Goal: Information Seeking & Learning: Learn about a topic

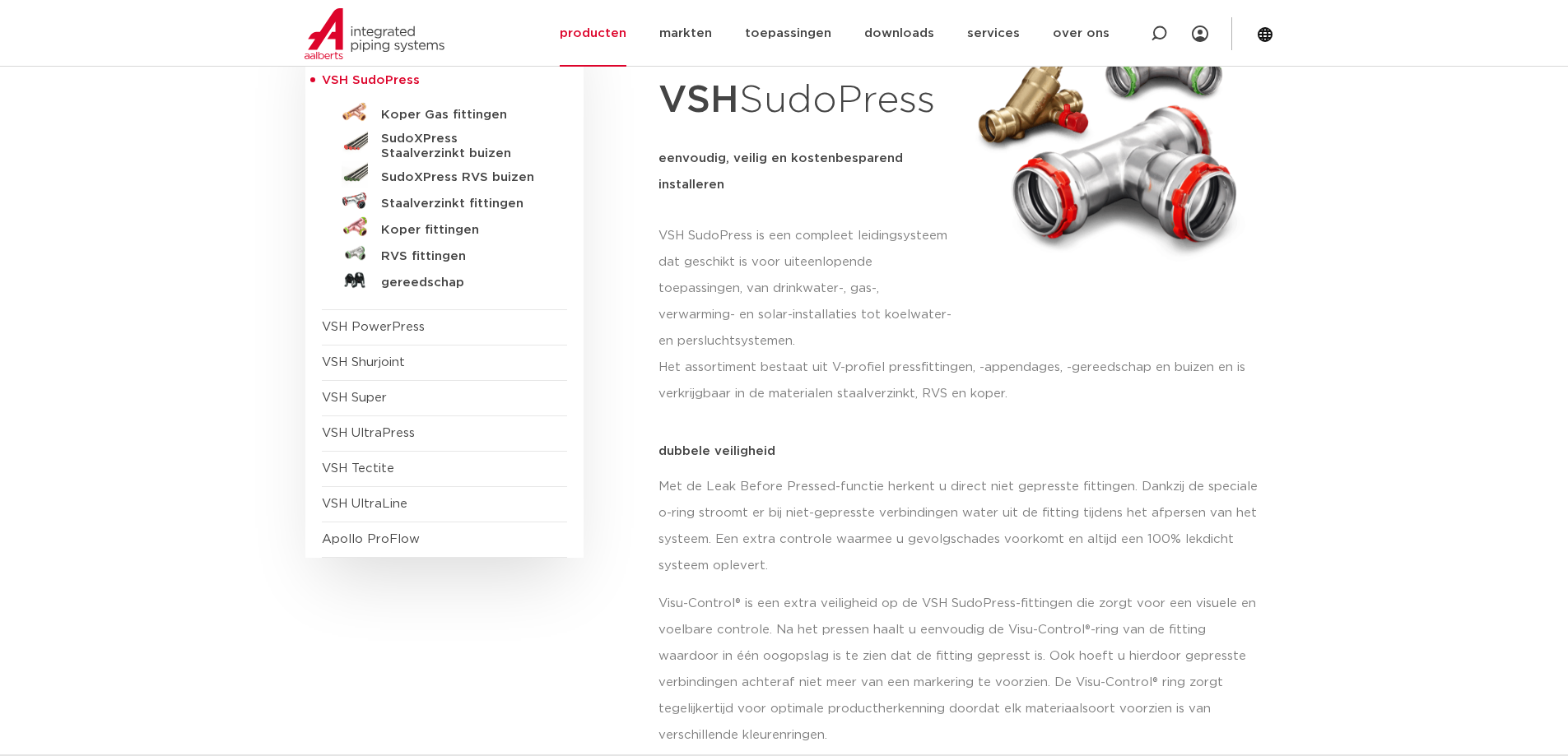
scroll to position [164, 0]
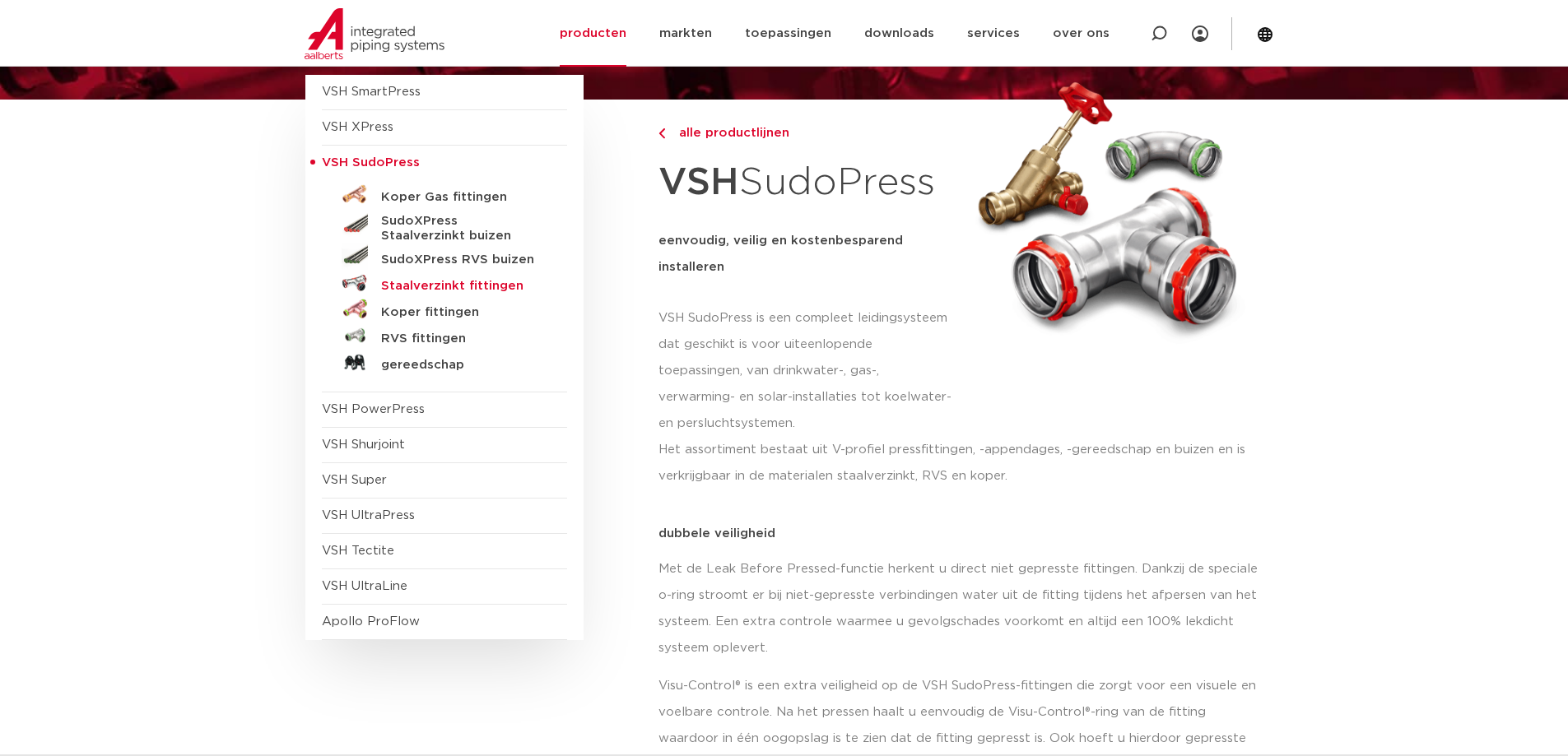
click at [480, 289] on h5 "Staalverzinkt fittingen" at bounding box center [462, 286] width 163 height 14
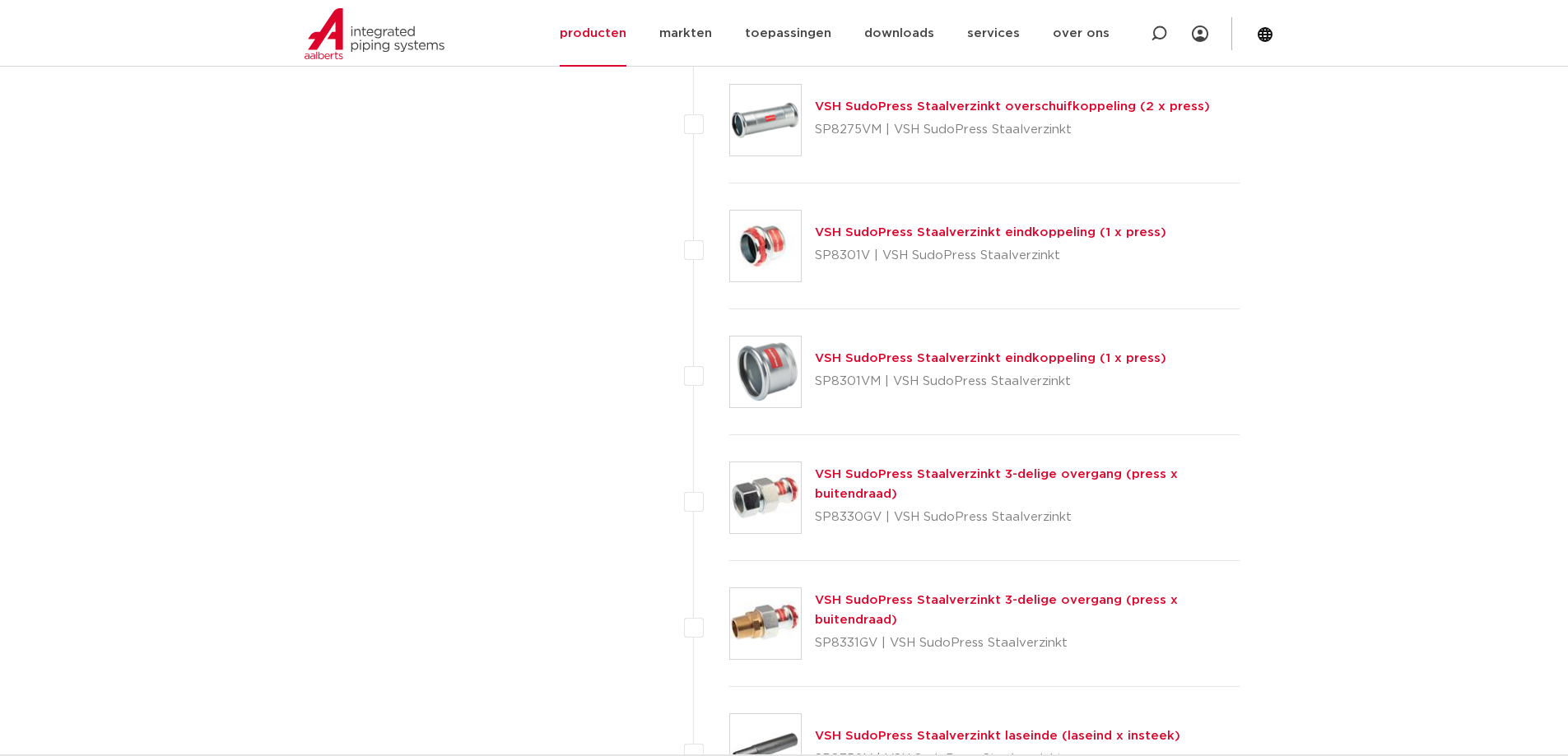
scroll to position [4197, 0]
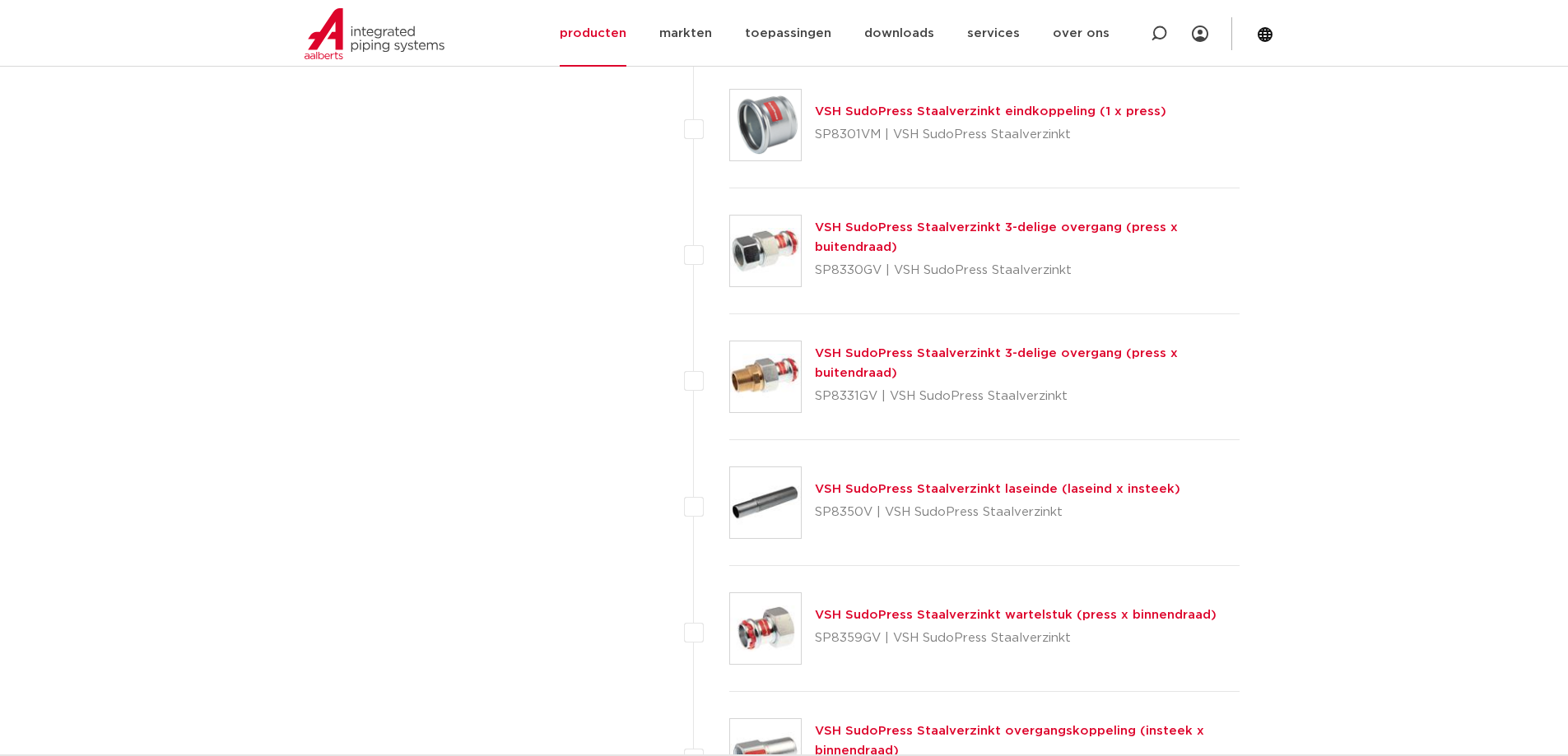
click at [1047, 620] on link "VSH SudoPress Staalverzinkt wartelstuk (press x binnendraad)" at bounding box center [1015, 615] width 402 height 12
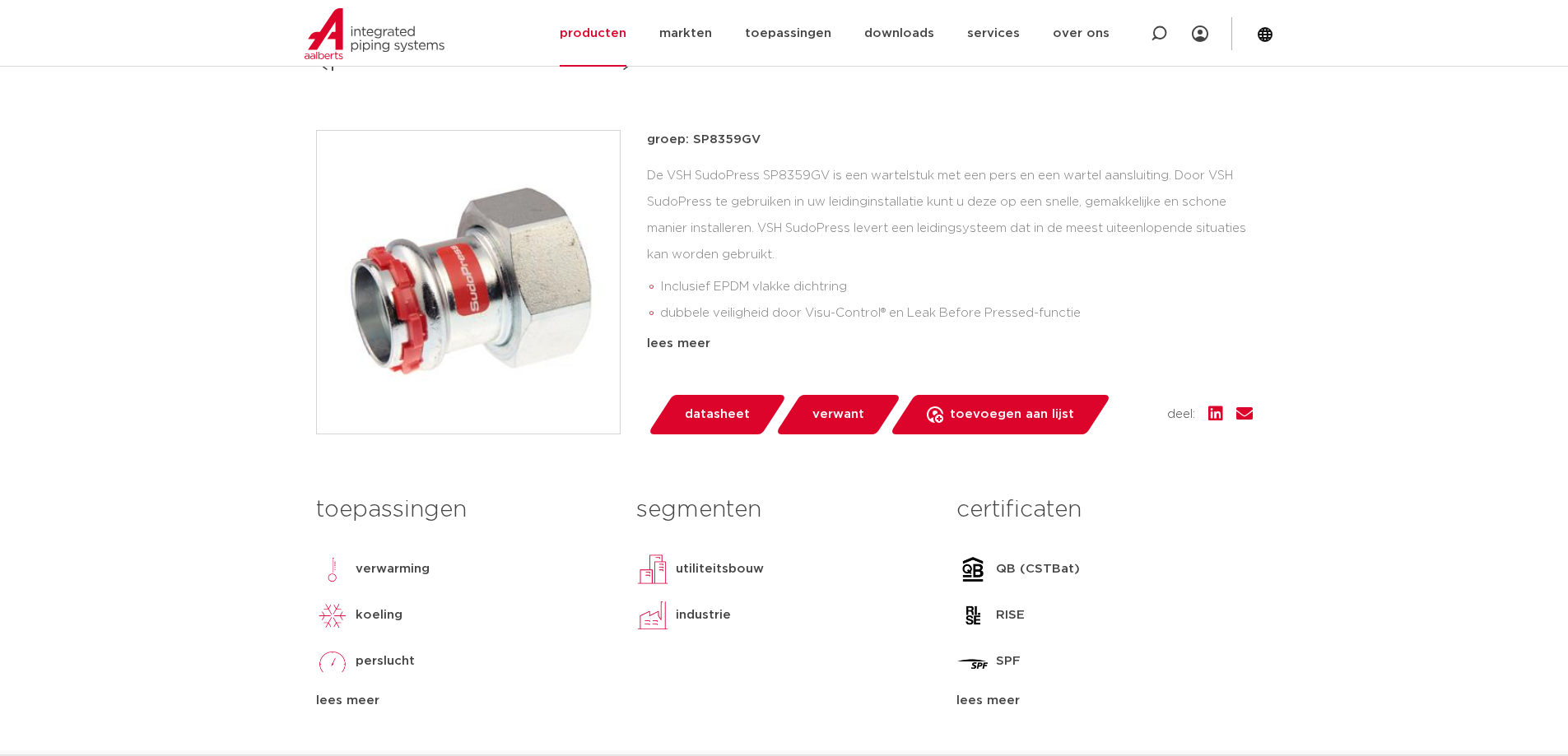
scroll to position [247, 0]
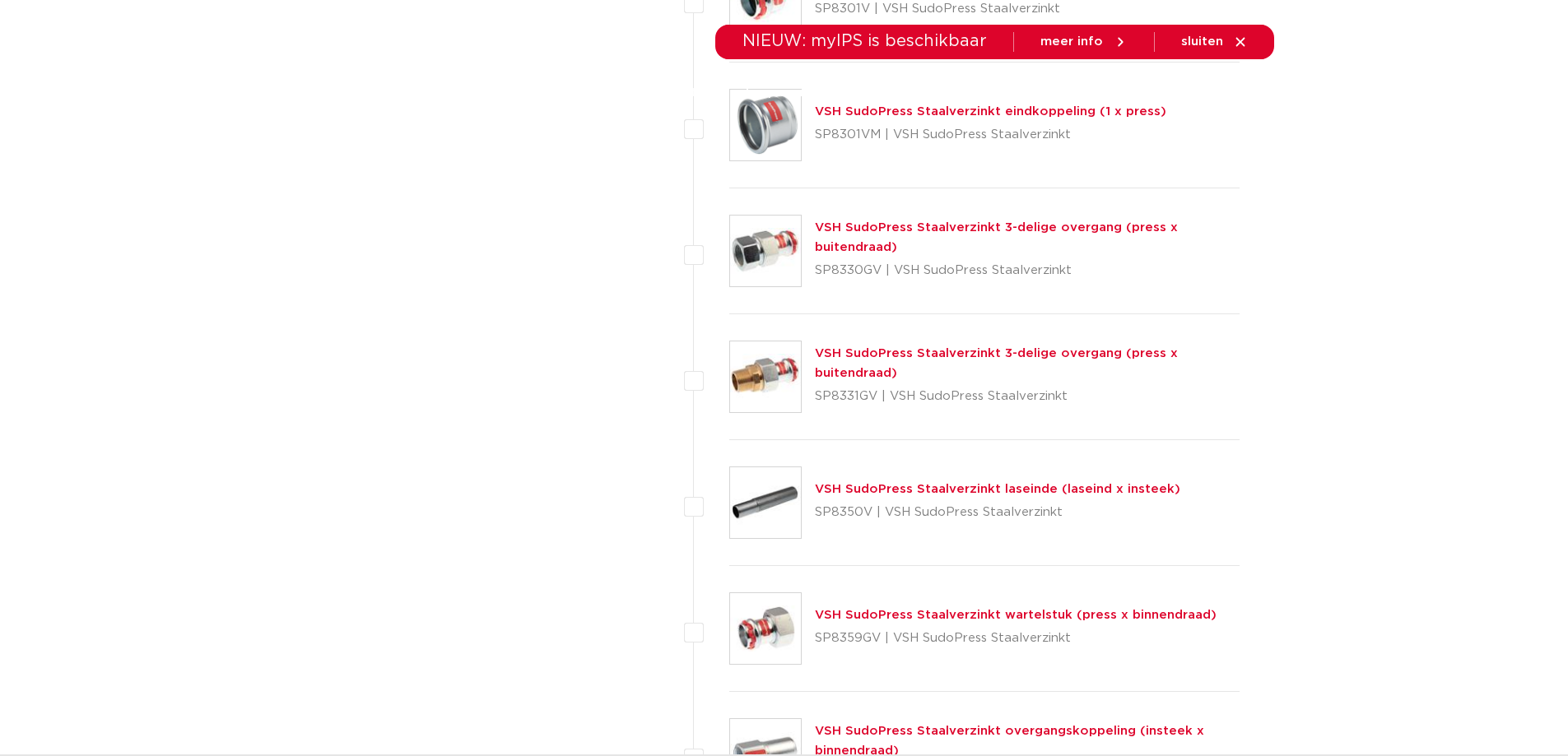
click at [878, 230] on link "VSH SudoPress Staalverzinkt 3-delige overgang (press x buitendraad)" at bounding box center [997, 238] width 363 height 32
click at [987, 621] on link "VSH SudoPress Staalverzinkt wartelstuk (press x binnendraad)" at bounding box center [1015, 615] width 402 height 12
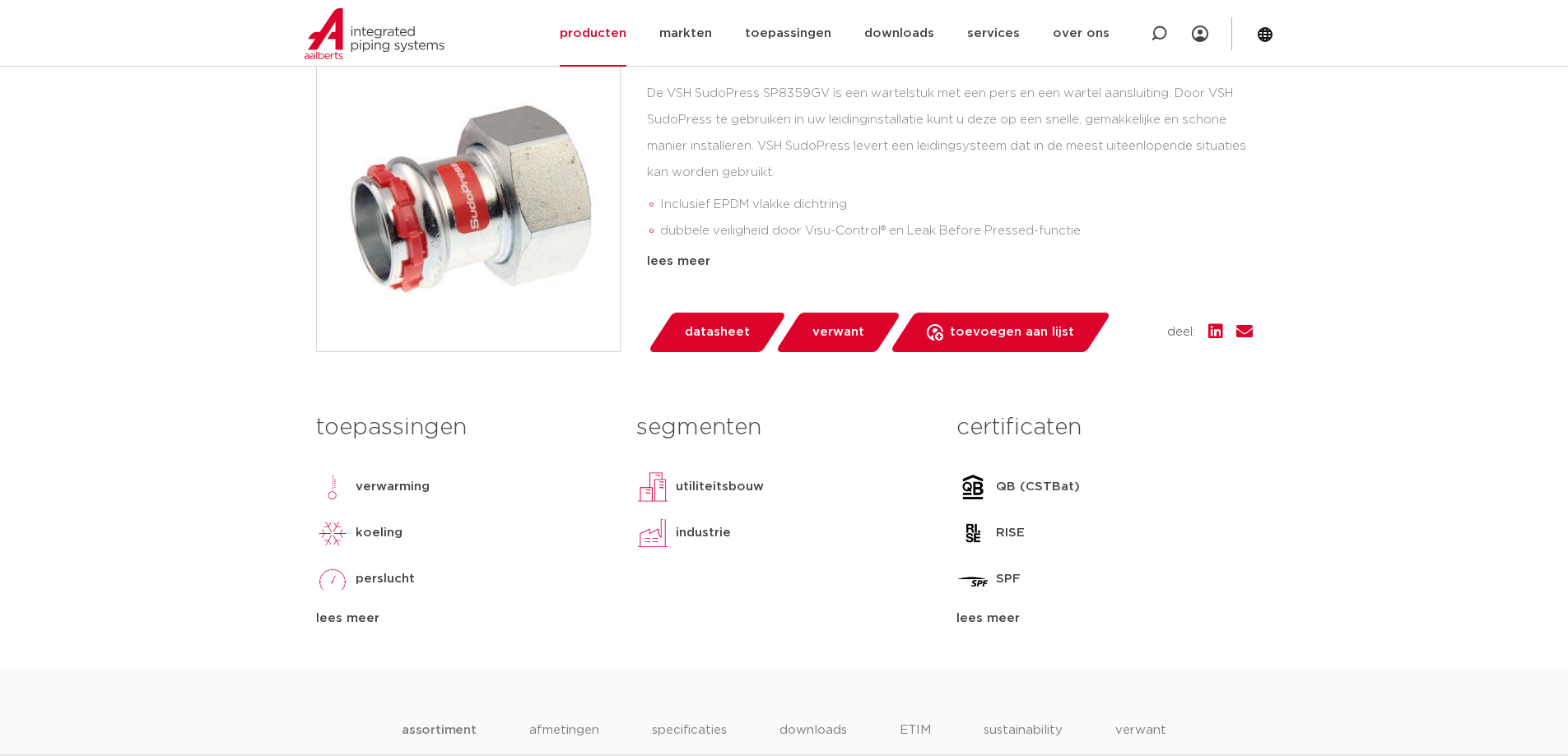
scroll to position [164, 0]
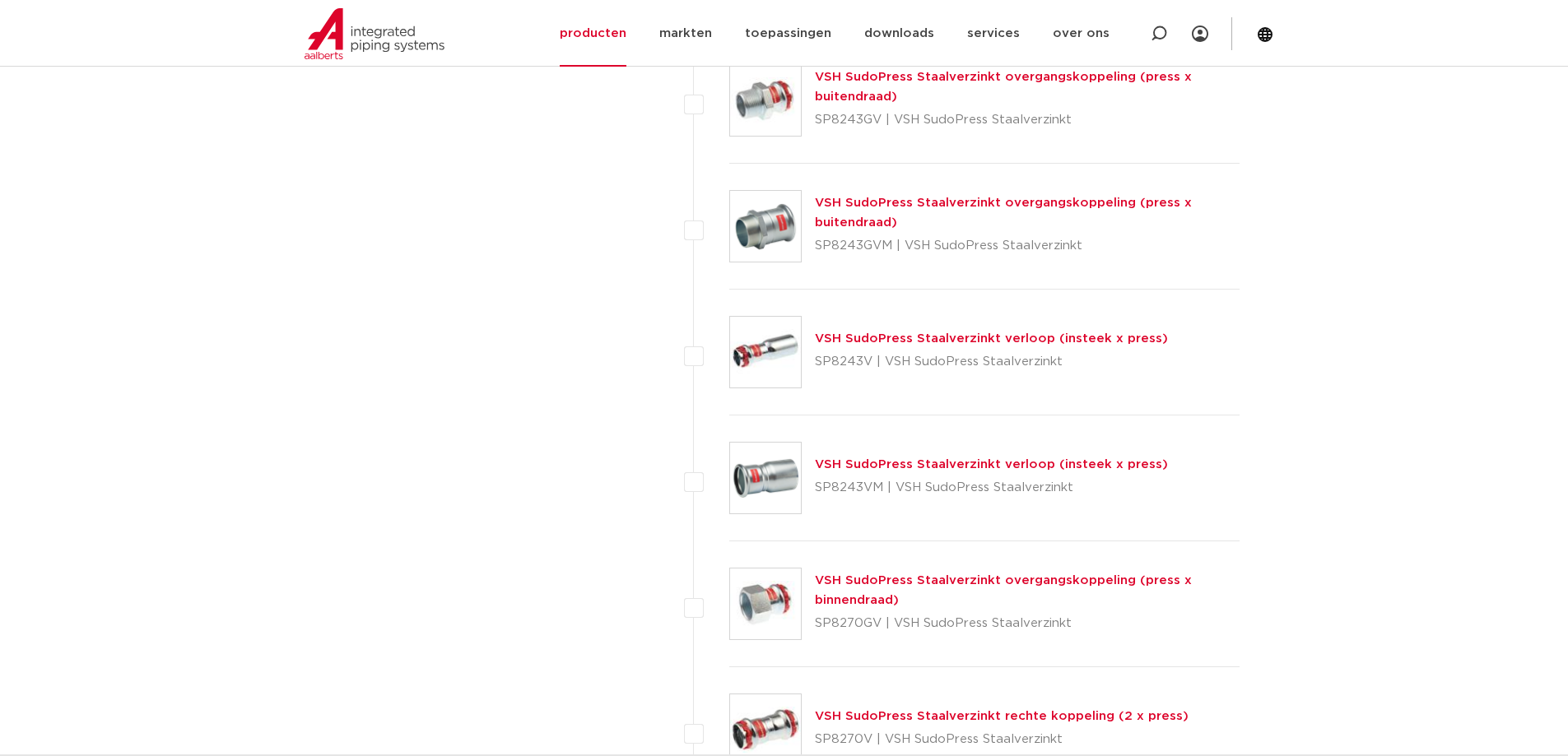
scroll to position [2881, 0]
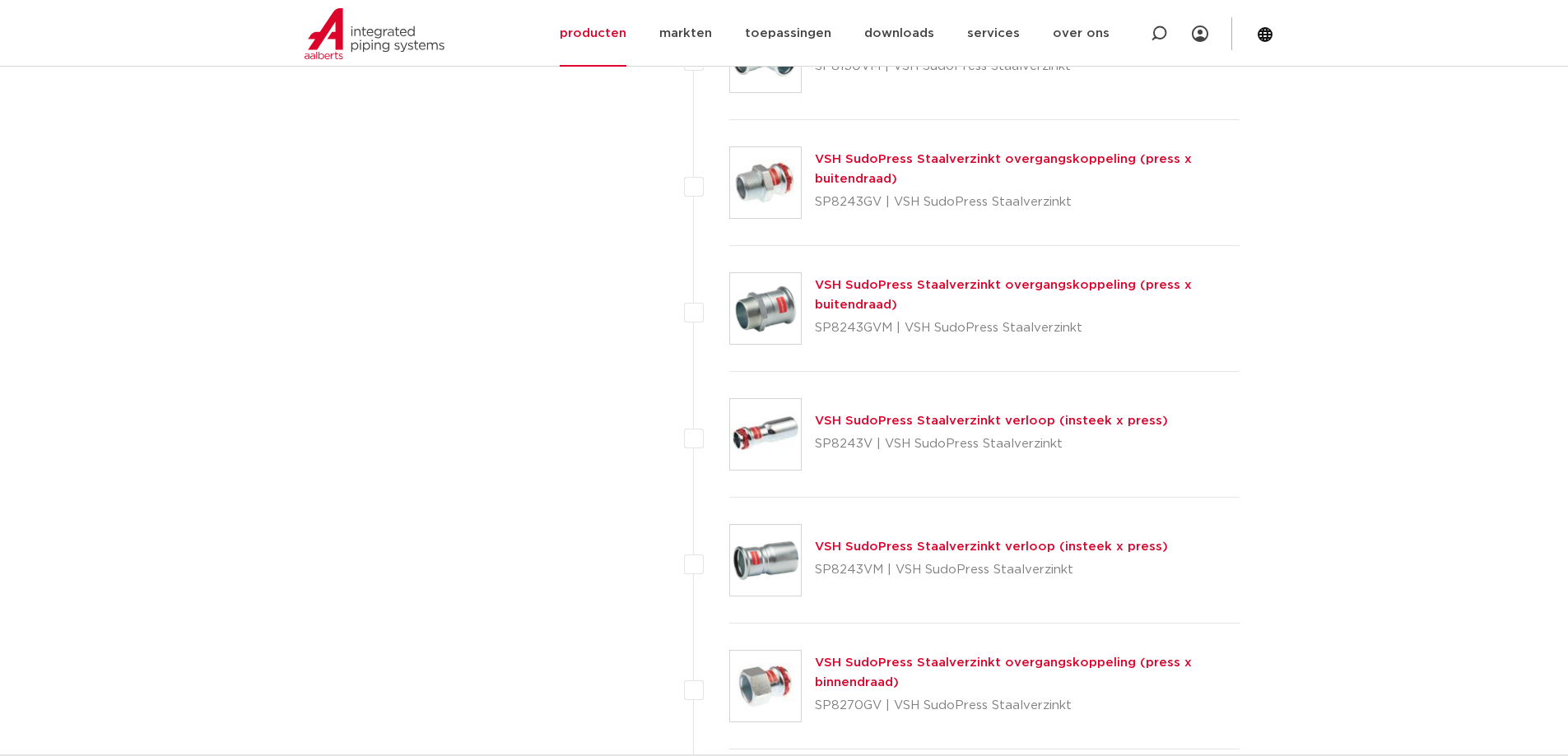
click at [952, 156] on link "VSH SudoPress Staalverzinkt overgangskoppeling (press x buitendraad)" at bounding box center [1004, 170] width 377 height 32
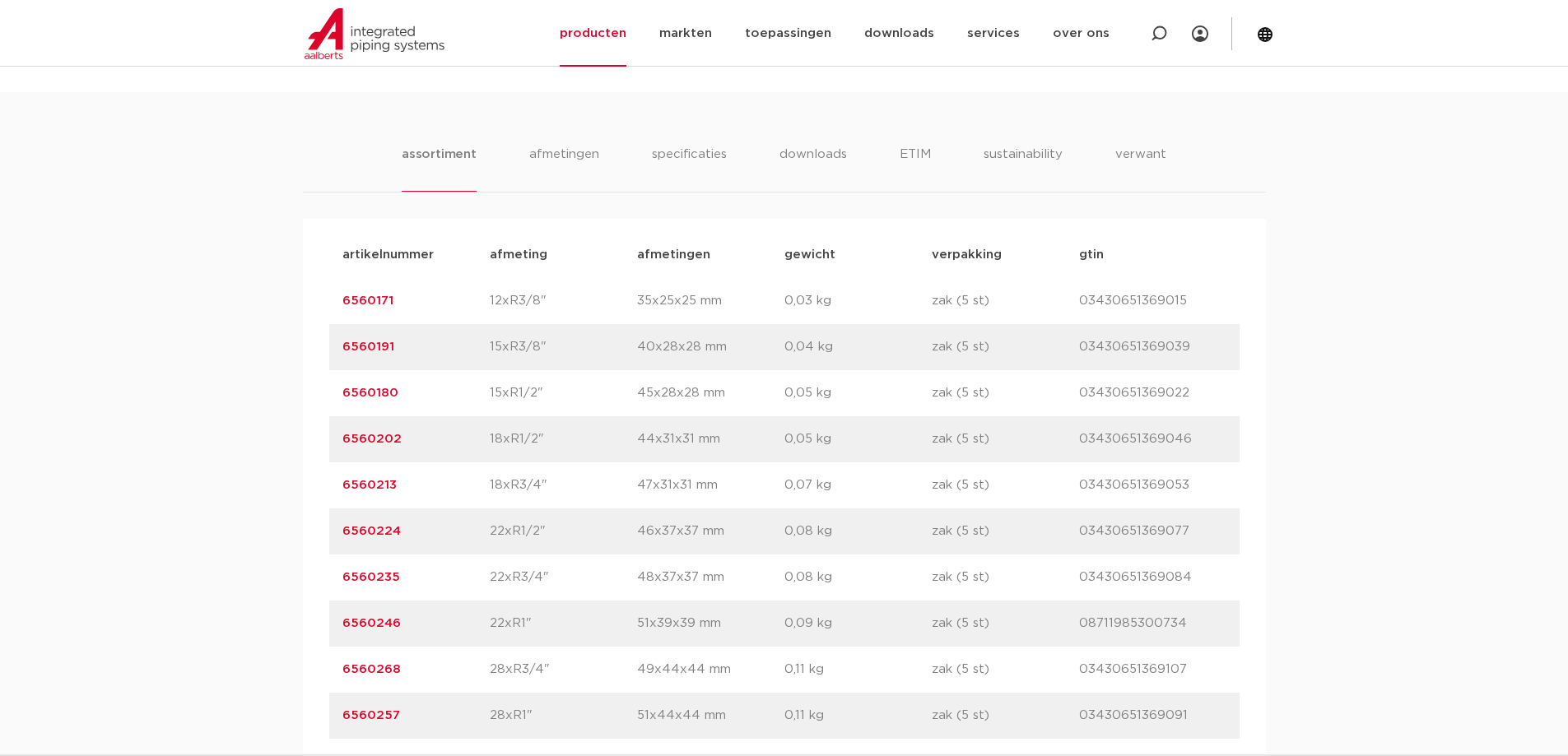
scroll to position [1070, 0]
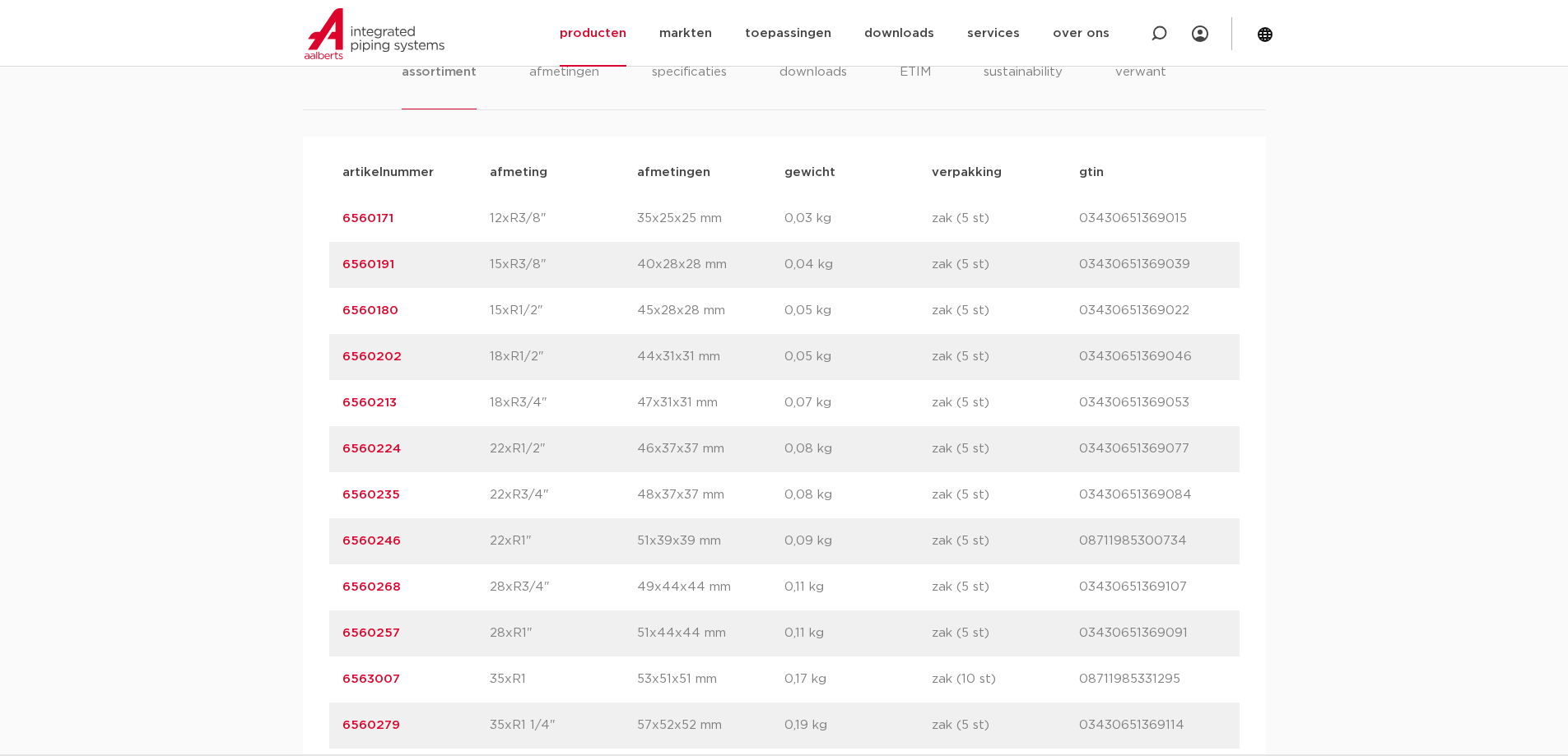
drag, startPoint x: 402, startPoint y: 631, endPoint x: 357, endPoint y: 631, distance: 45.0
click at [333, 632] on div "artikelnummer 6560257 afmeting 28xR1" [GEOGRAPHIC_DATA] 51x44x44 mm gewicht 0,1…" at bounding box center [784, 633] width 911 height 46
copy link "6560257"
